Goal: Information Seeking & Learning: Learn about a topic

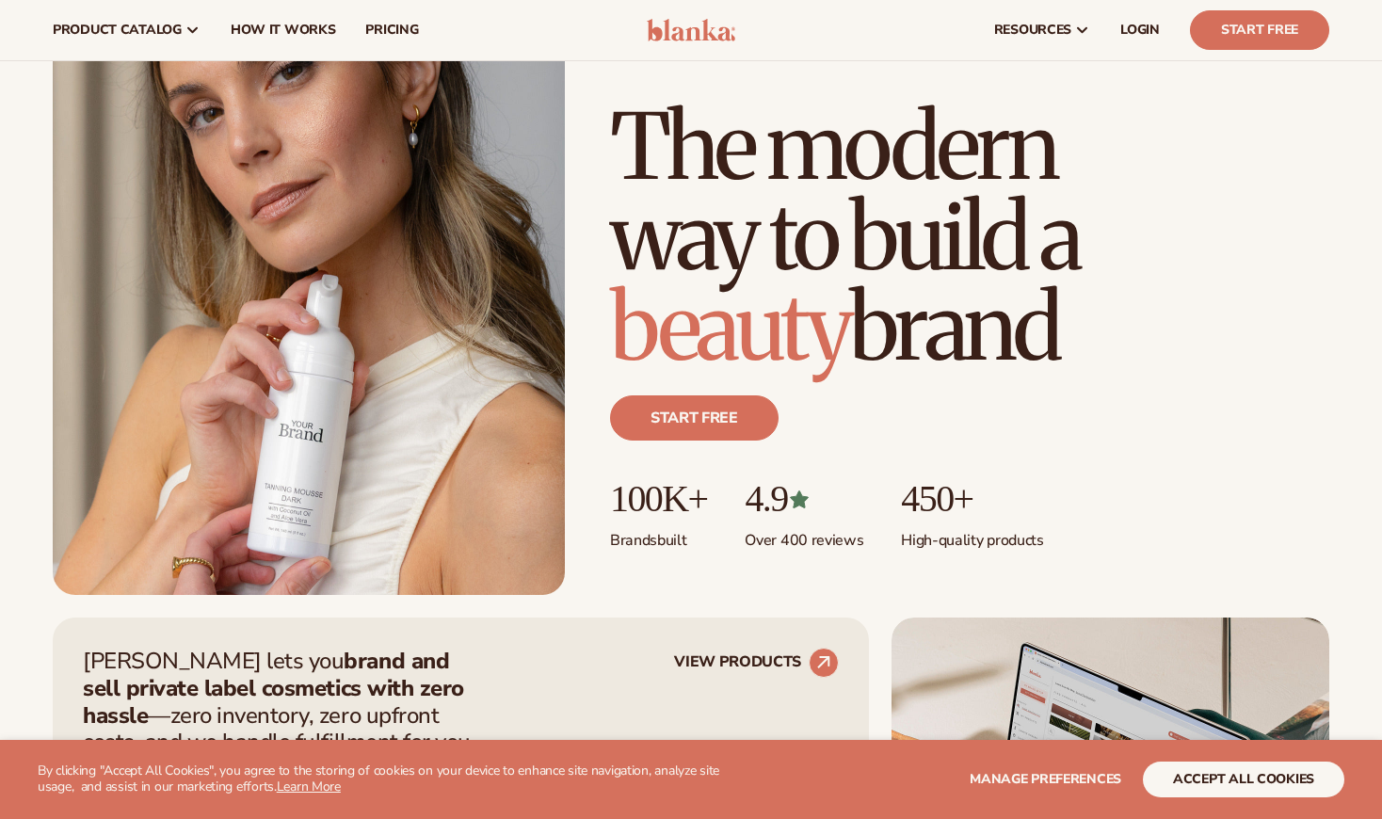
scroll to position [113, 0]
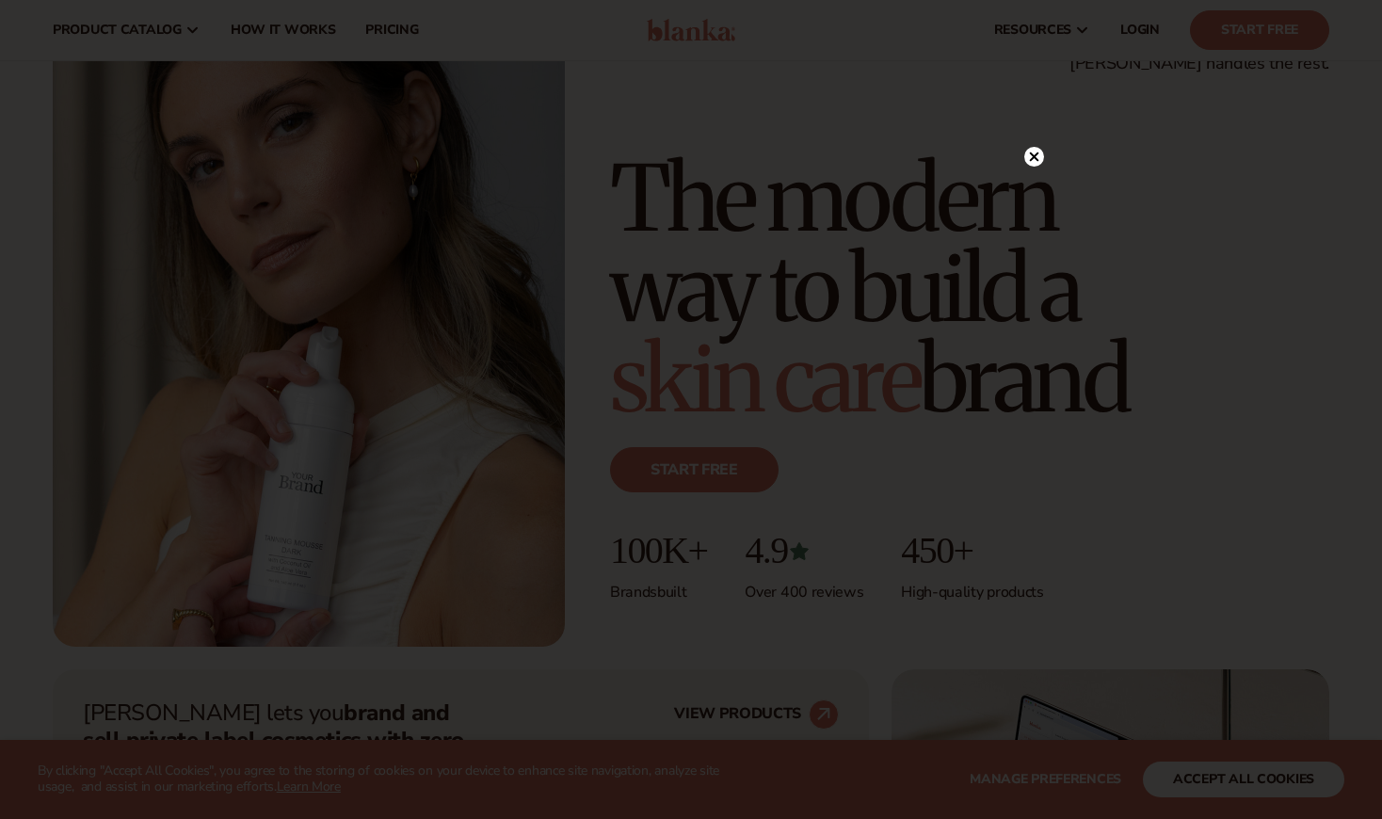
click at [894, 106] on div at bounding box center [691, 409] width 1382 height 819
click at [1038, 164] on circle at bounding box center [1035, 157] width 20 height 20
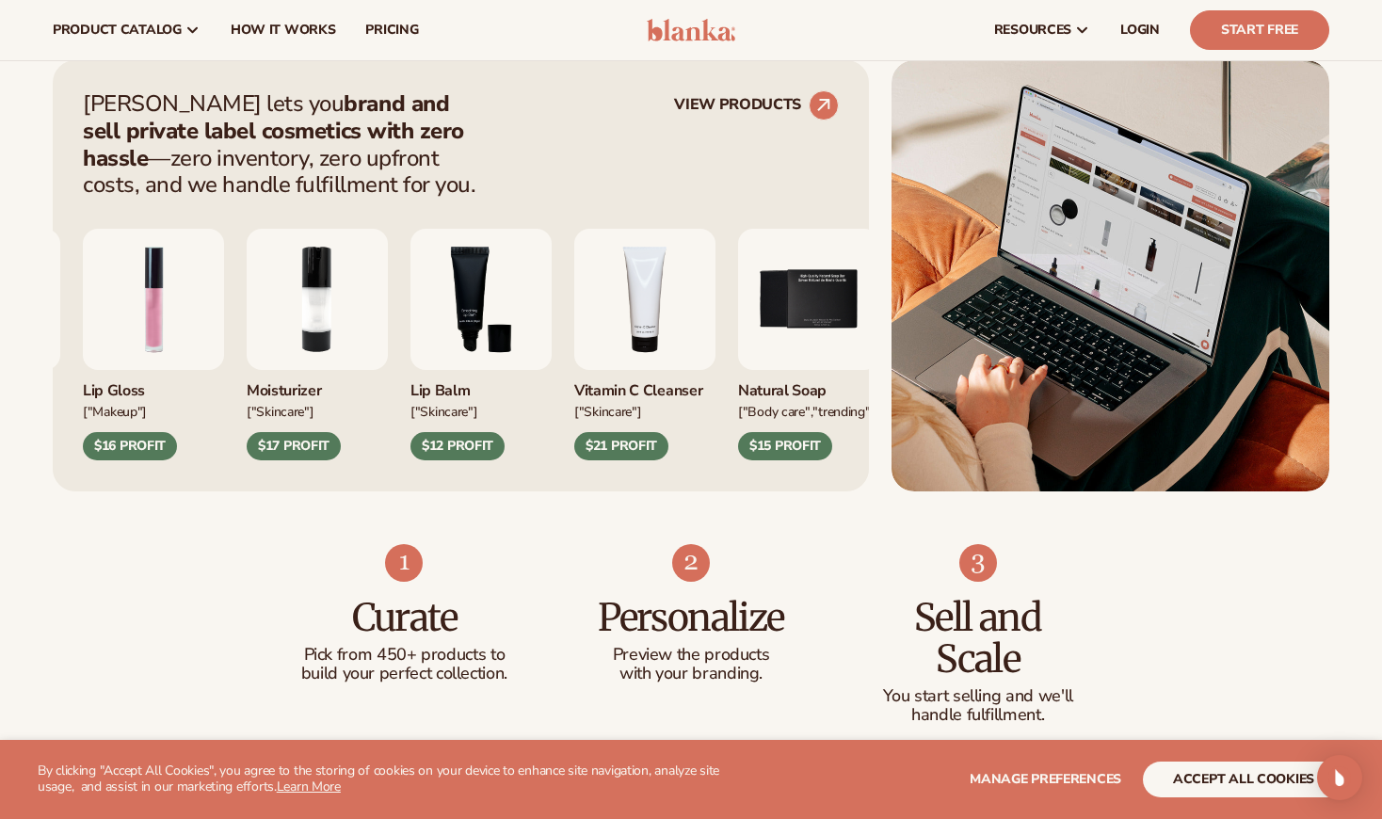
scroll to position [719, 0]
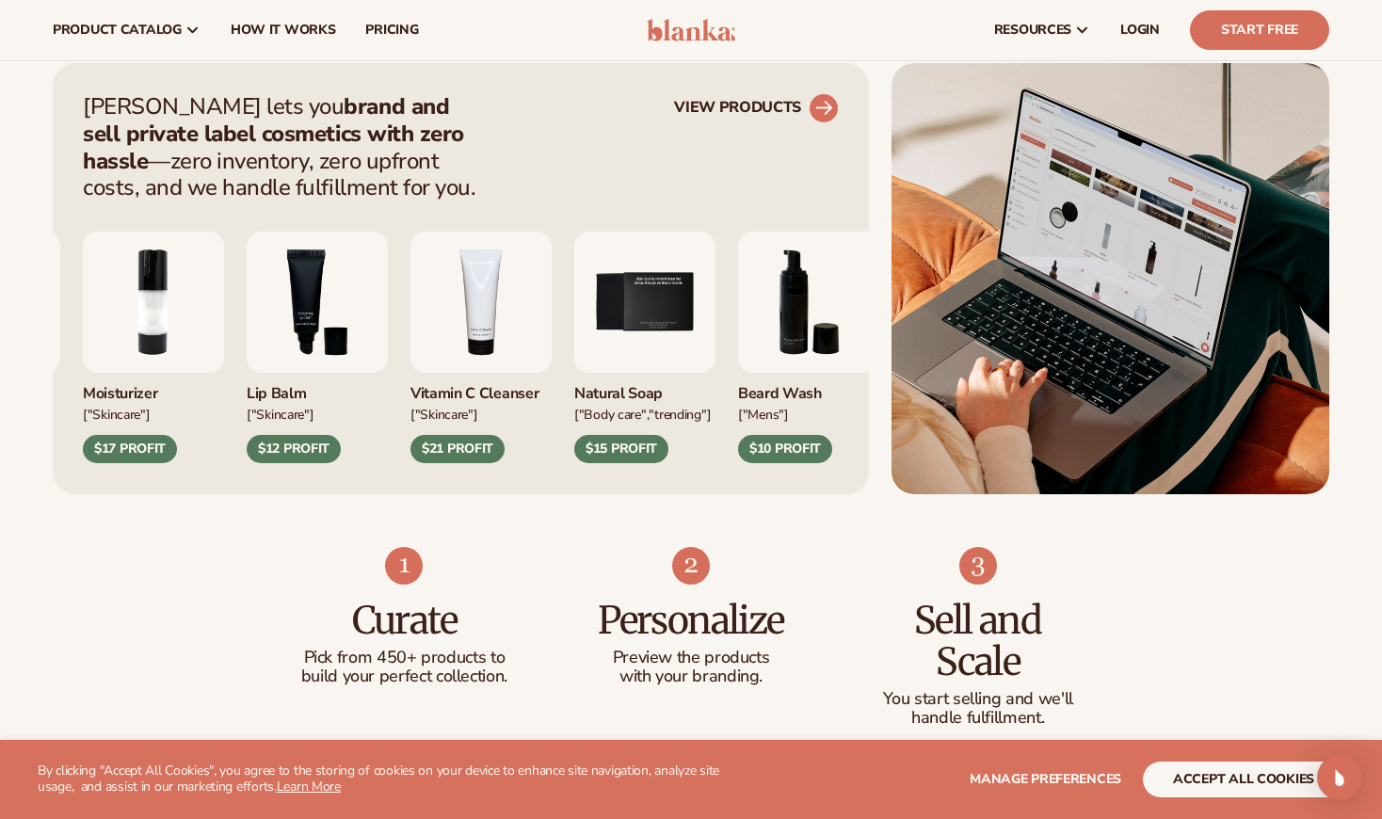
click at [819, 108] on circle at bounding box center [823, 108] width 41 height 41
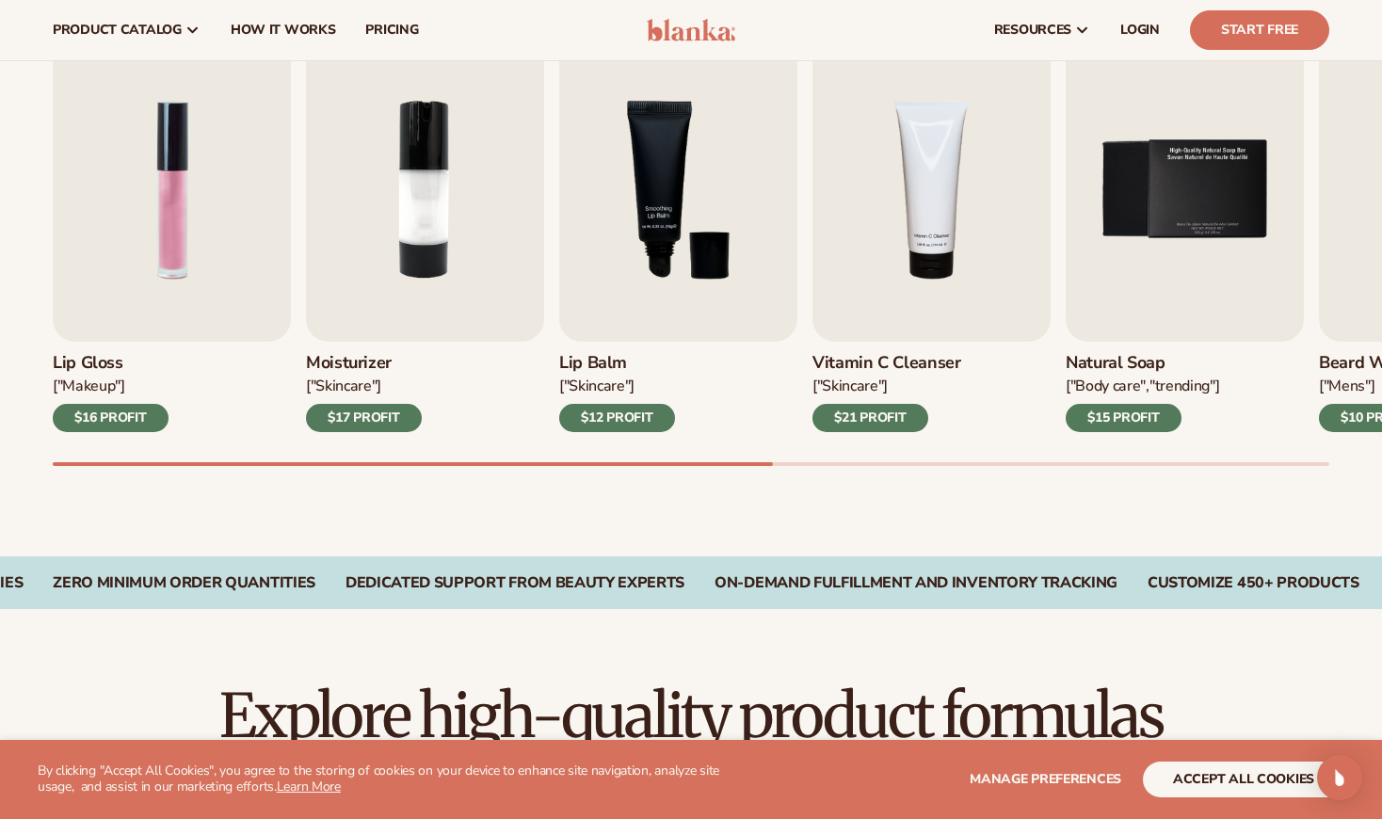
scroll to position [638, 0]
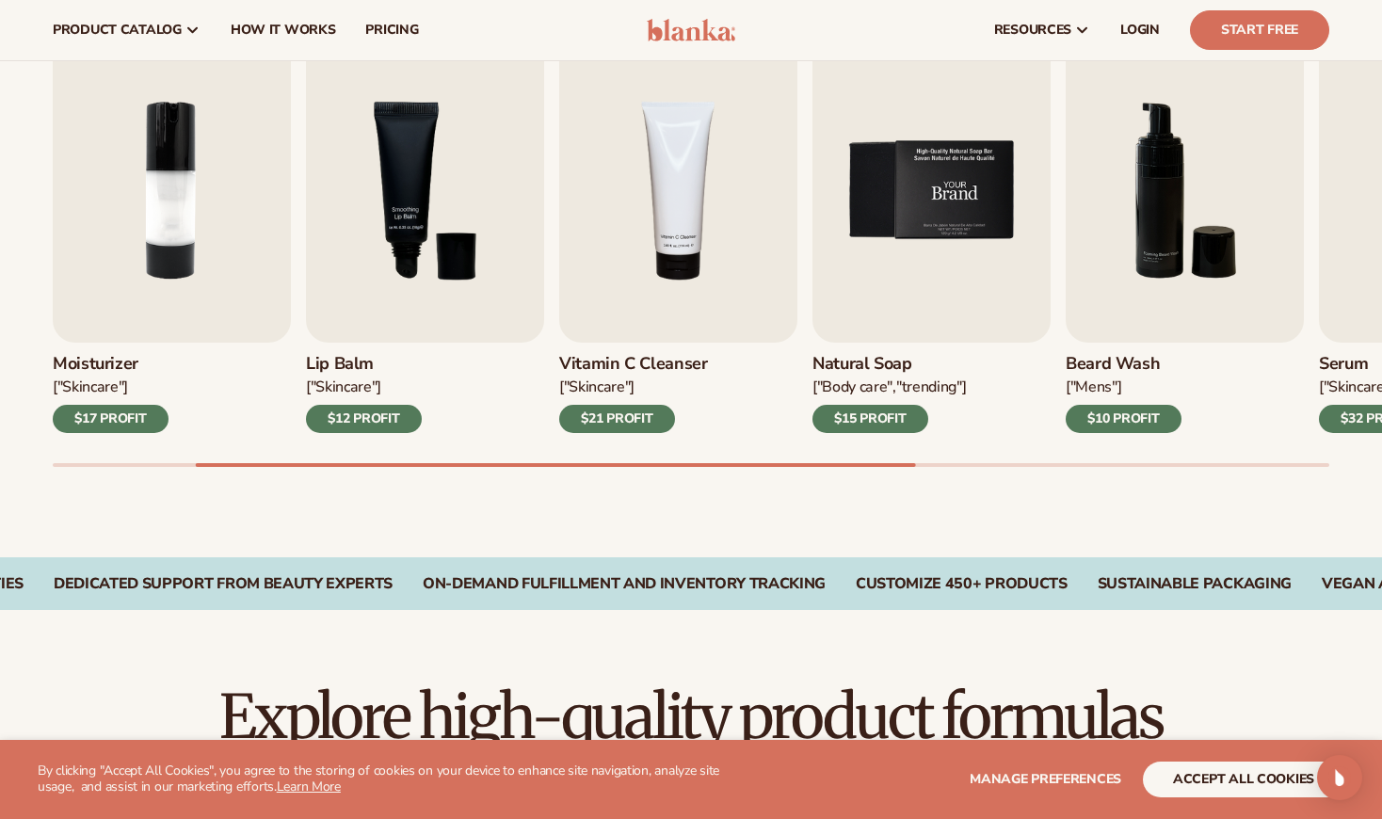
click at [989, 225] on img "5 / 9" at bounding box center [932, 191] width 238 height 304
click at [965, 239] on img "5 / 9" at bounding box center [932, 191] width 238 height 304
click at [951, 196] on img "5 / 9" at bounding box center [932, 191] width 238 height 304
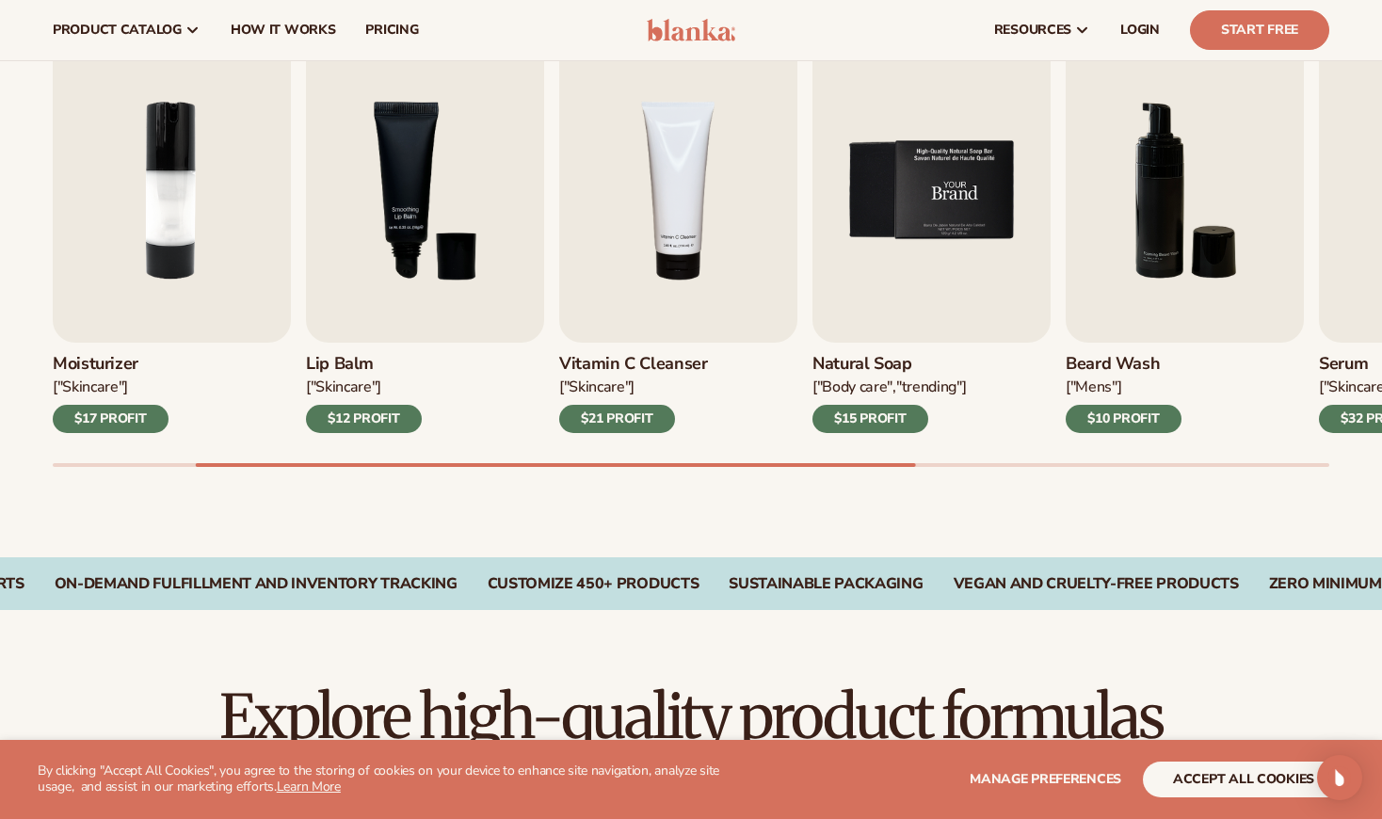
click at [951, 196] on img "5 / 9" at bounding box center [932, 191] width 238 height 304
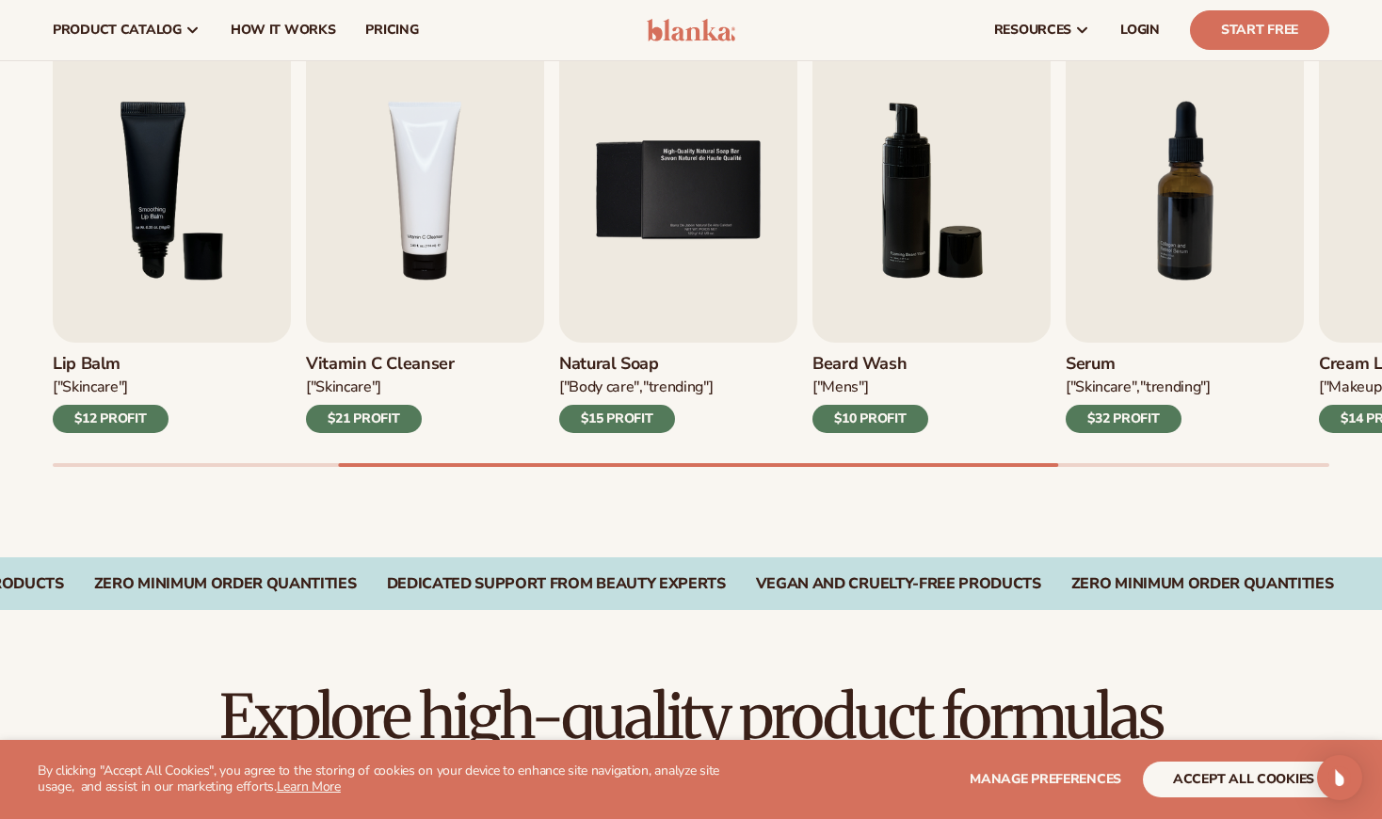
click at [679, 375] on div "Natural Soap ["BODY Care","TRENDING"] $15 PROFIT" at bounding box center [678, 388] width 238 height 90
click at [678, 384] on div "["BODY Care","TRENDING"]" at bounding box center [635, 388] width 153 height 20
click at [622, 422] on div "$15 PROFIT" at bounding box center [617, 419] width 116 height 28
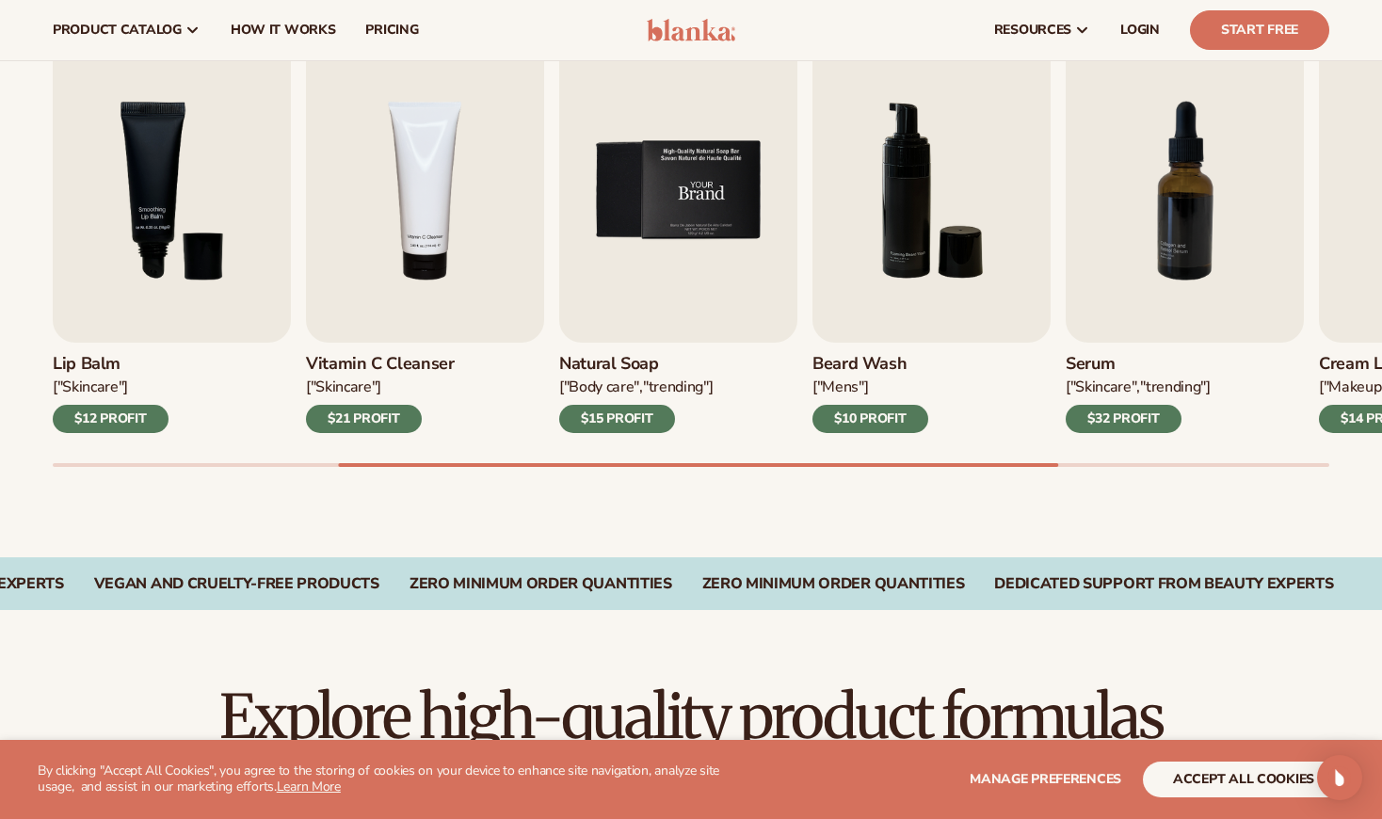
click at [663, 261] on img "5 / 9" at bounding box center [678, 191] width 238 height 304
click at [678, 224] on img "5 / 9" at bounding box center [678, 191] width 238 height 304
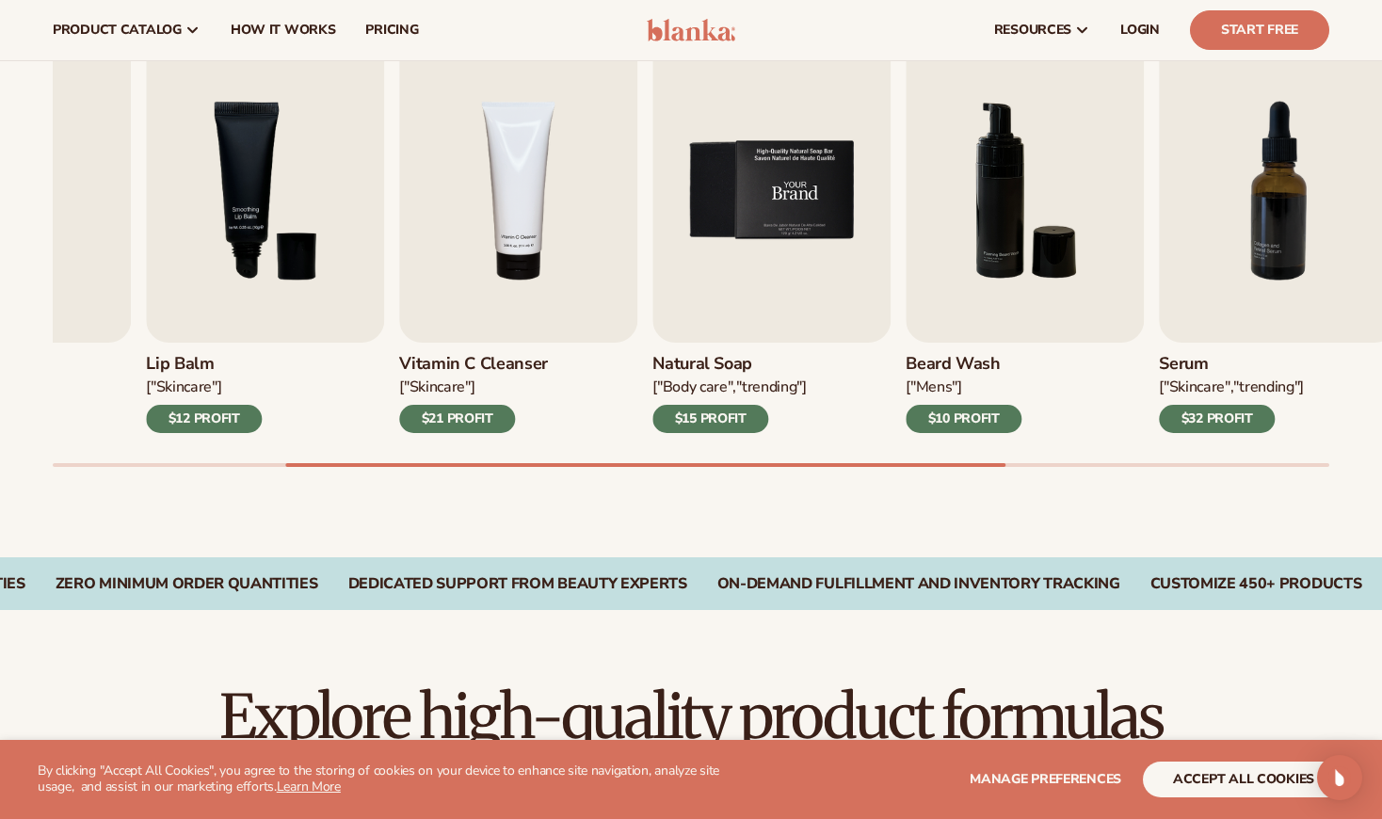
click at [806, 214] on img "5 / 9" at bounding box center [772, 191] width 238 height 304
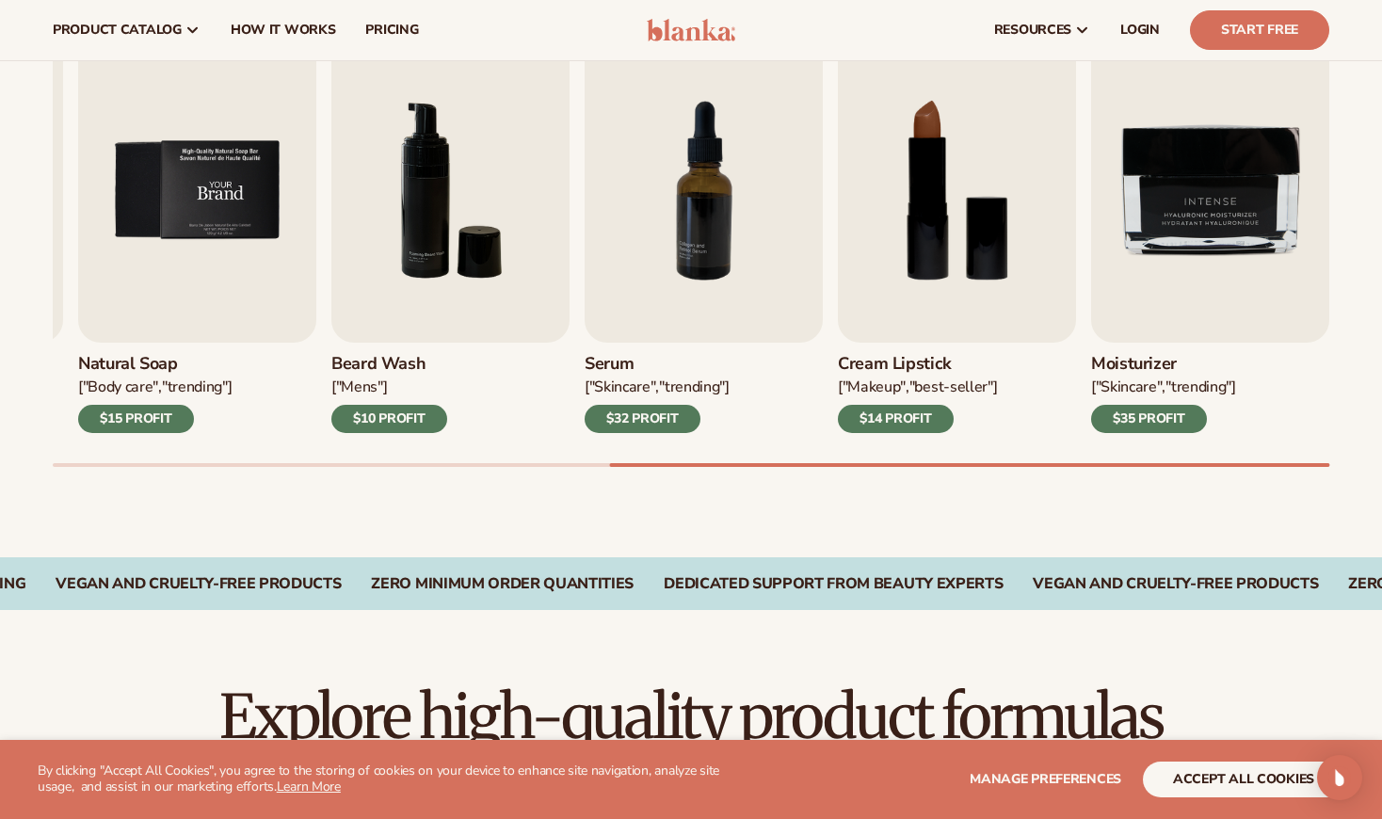
click at [242, 221] on img "5 / 9" at bounding box center [197, 191] width 238 height 304
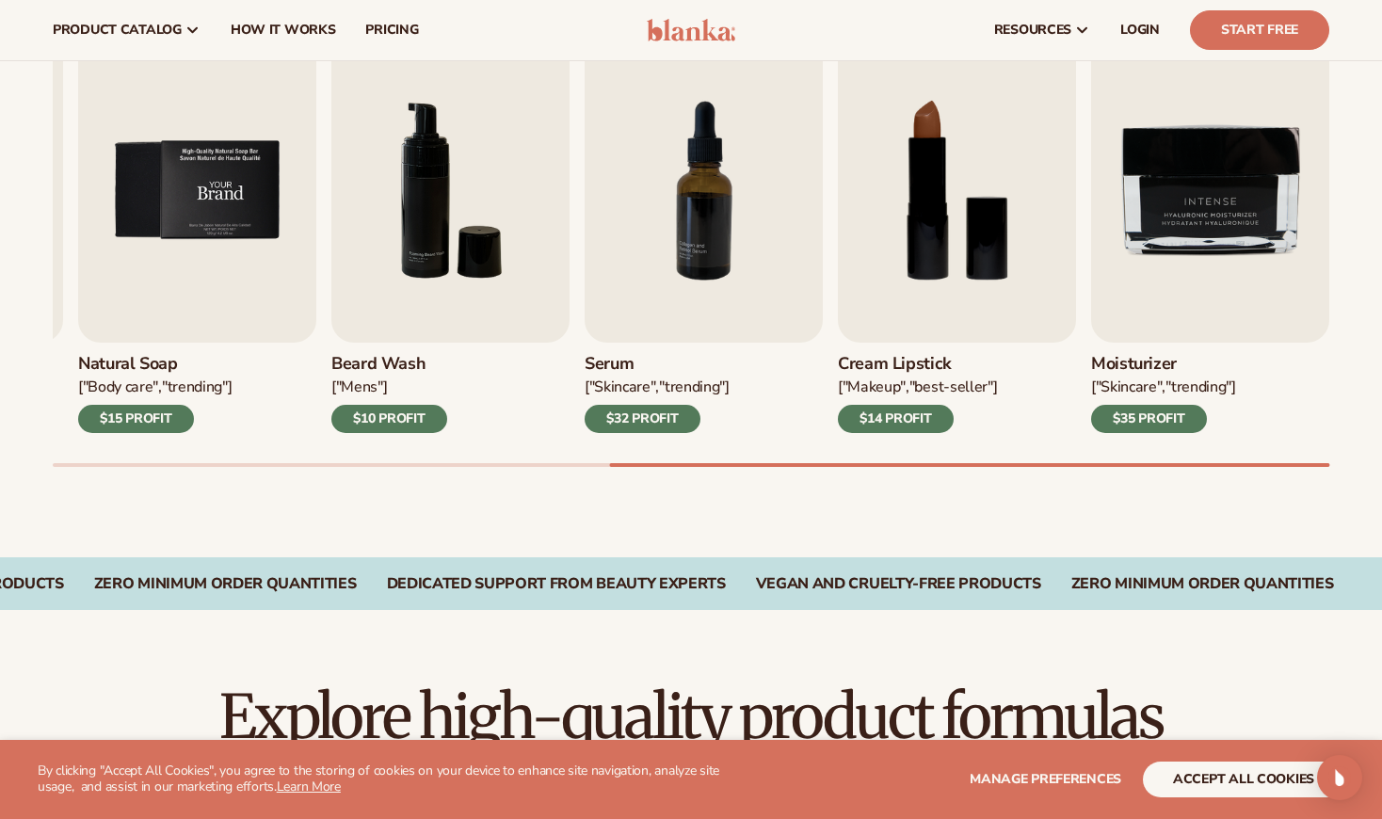
click at [174, 329] on img "5 / 9" at bounding box center [197, 191] width 238 height 304
click at [150, 408] on div "$15 PROFIT" at bounding box center [136, 419] width 116 height 28
click at [141, 360] on h3 "Natural Soap" at bounding box center [154, 364] width 153 height 21
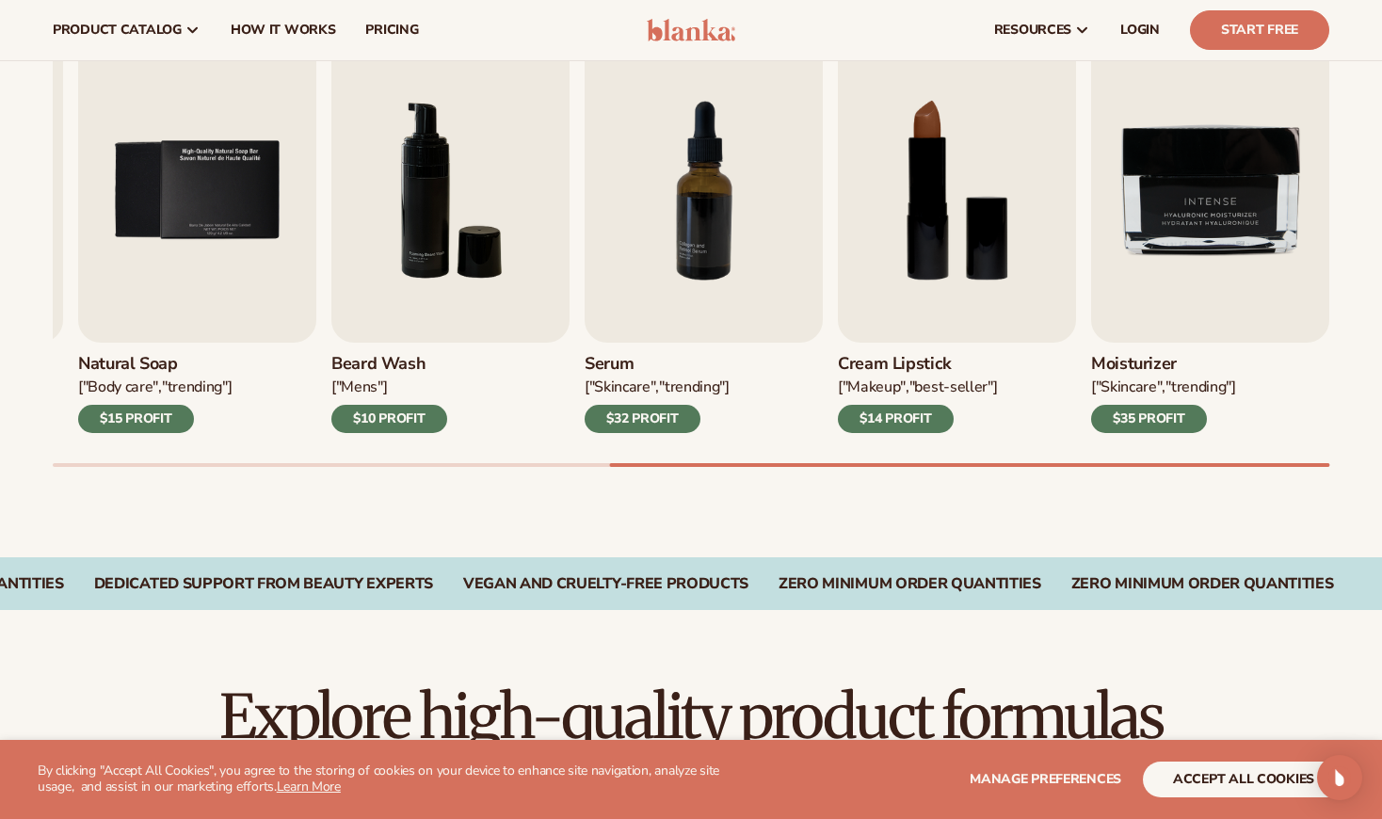
click at [141, 360] on h3 "Natural Soap" at bounding box center [154, 364] width 153 height 21
click at [214, 299] on img "5 / 9" at bounding box center [197, 191] width 238 height 304
click at [272, 336] on img "5 / 9" at bounding box center [197, 191] width 238 height 304
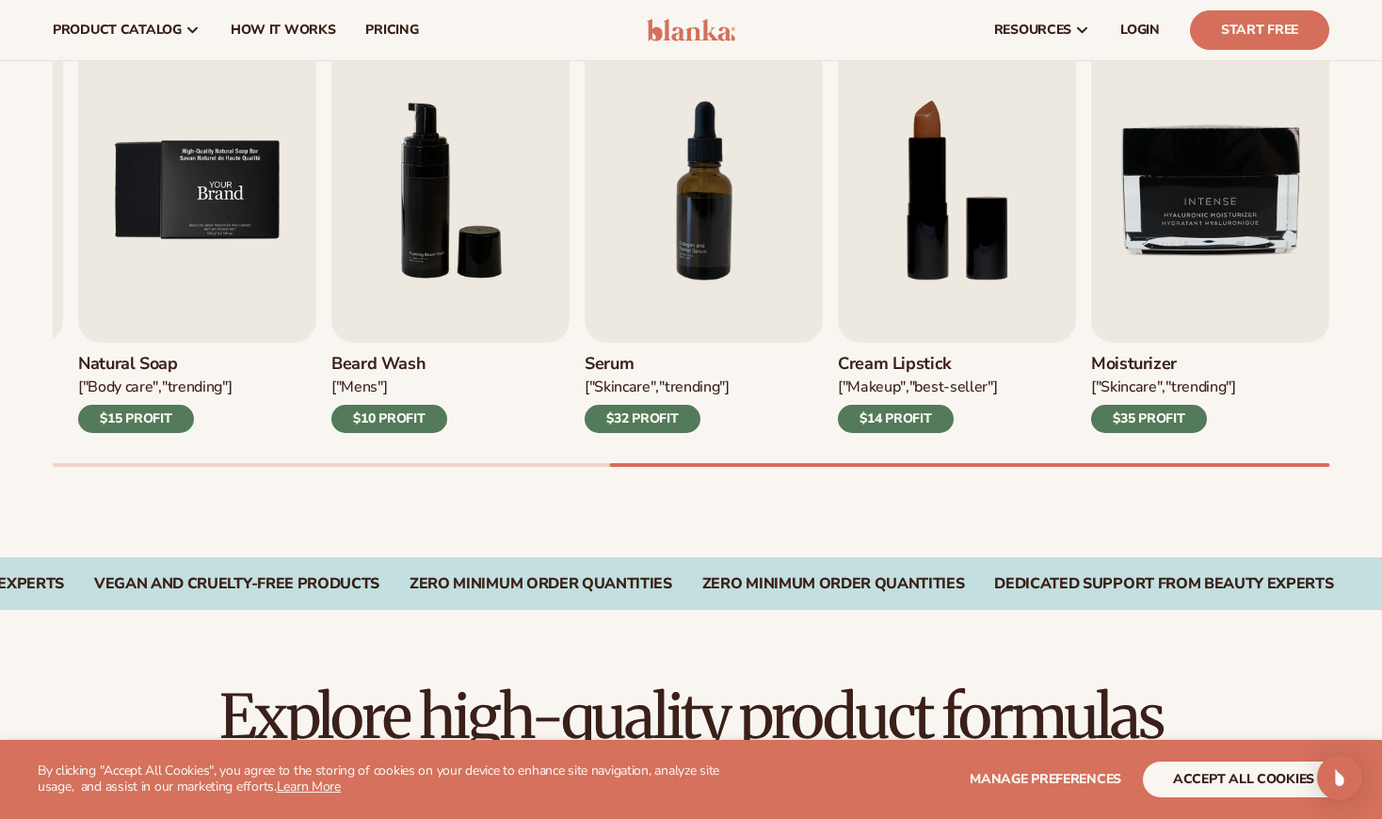
click at [222, 239] on img "5 / 9" at bounding box center [197, 191] width 238 height 304
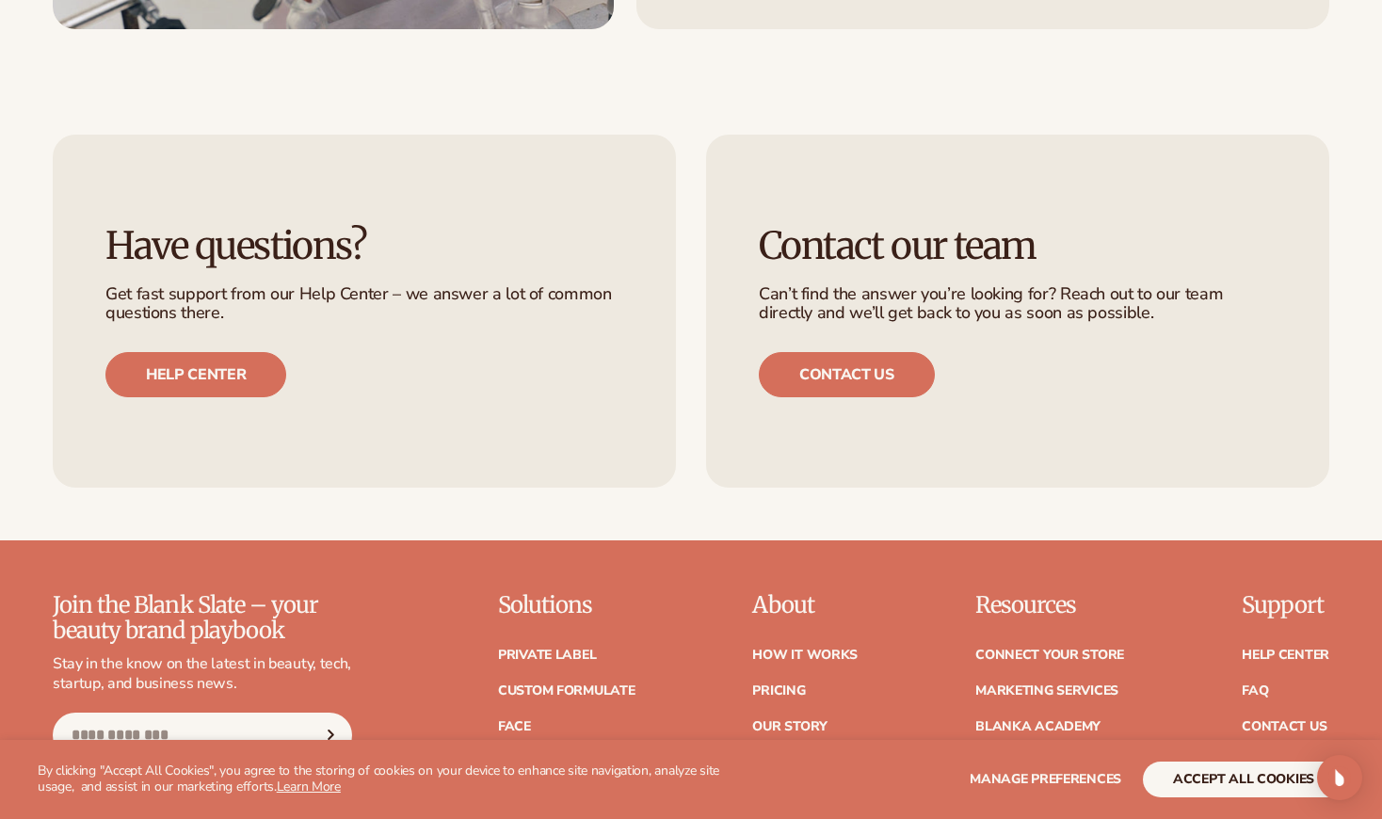
scroll to position [2873, 0]
